Goal: Navigation & Orientation: Find specific page/section

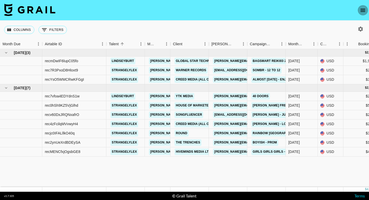
click at [364, 12] on icon "open drawer" at bounding box center [363, 10] width 6 height 6
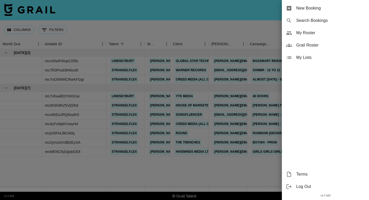
click at [329, 41] on div "Grail Roster" at bounding box center [325, 45] width 87 height 12
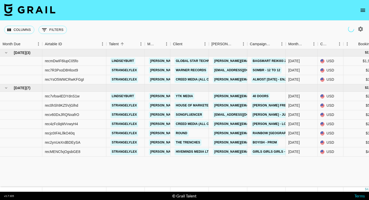
click at [362, 9] on icon "open drawer" at bounding box center [363, 10] width 6 height 6
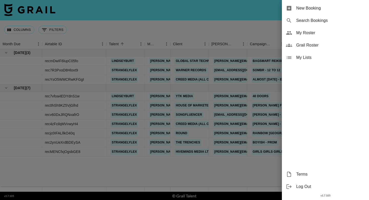
click at [313, 32] on span "My Roster" at bounding box center [331, 33] width 69 height 6
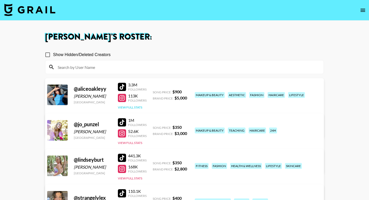
click at [135, 107] on button "View Full Stats" at bounding box center [130, 107] width 24 height 4
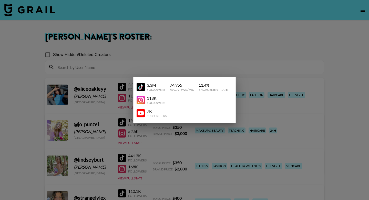
click at [215, 54] on div at bounding box center [184, 100] width 369 height 200
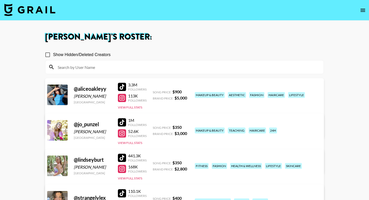
click at [136, 144] on div "1M Followers 52.6K Followers View Full Stats" at bounding box center [132, 129] width 29 height 29
click at [137, 142] on button "View Full Stats" at bounding box center [130, 143] width 24 height 4
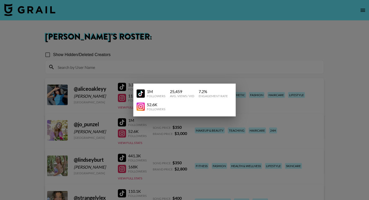
click at [203, 56] on div at bounding box center [184, 100] width 369 height 200
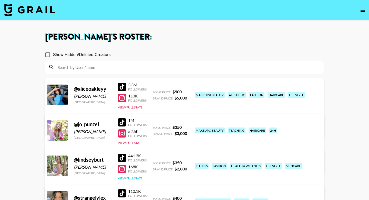
click at [132, 176] on button "View Full Stats" at bounding box center [130, 178] width 24 height 4
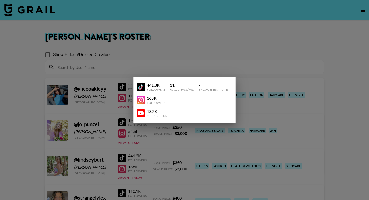
click at [198, 51] on div at bounding box center [184, 100] width 369 height 200
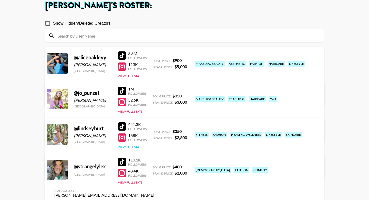
scroll to position [32, 0]
click at [130, 182] on button "View Full Stats" at bounding box center [130, 182] width 24 height 4
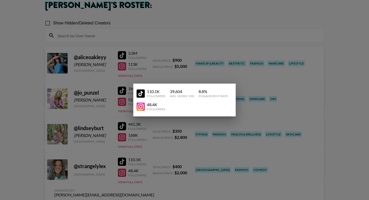
click at [208, 25] on div at bounding box center [184, 100] width 369 height 200
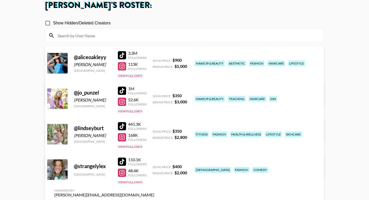
click at [128, 53] on link at bounding box center [123, 55] width 10 height 8
click at [125, 139] on div at bounding box center [122, 137] width 8 height 8
